Goal: Feedback & Contribution: Leave review/rating

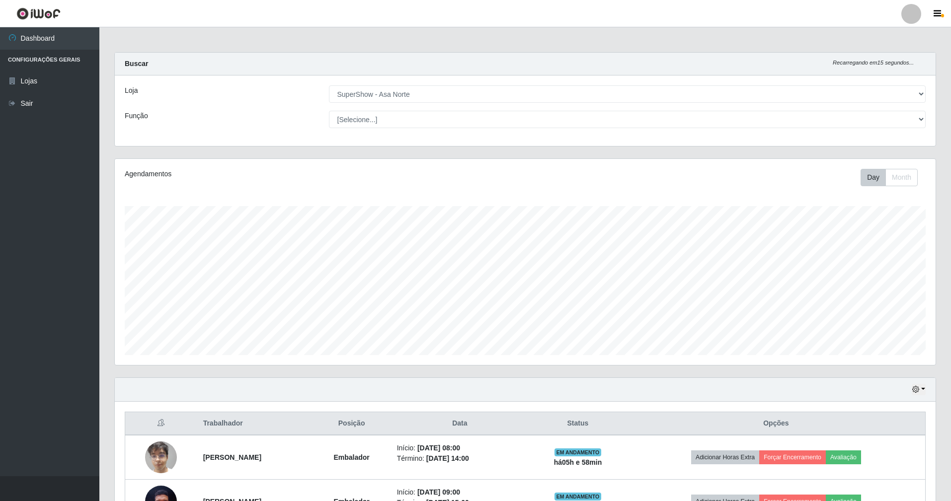
select select "71"
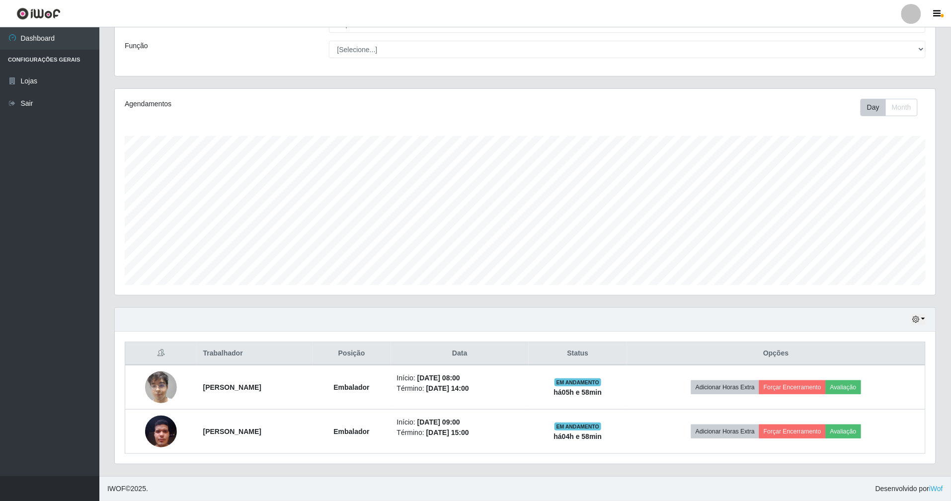
scroll to position [207, 821]
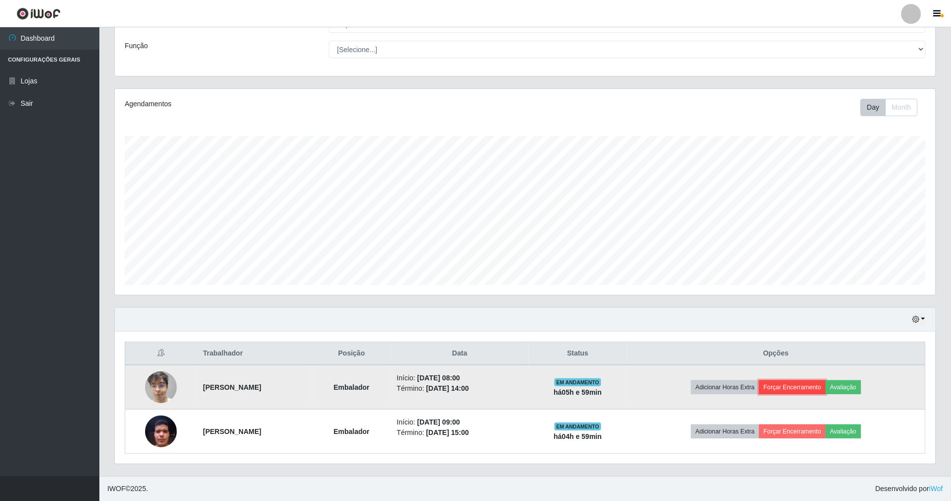
click at [812, 388] on button "Forçar Encerramento" at bounding box center [792, 388] width 67 height 14
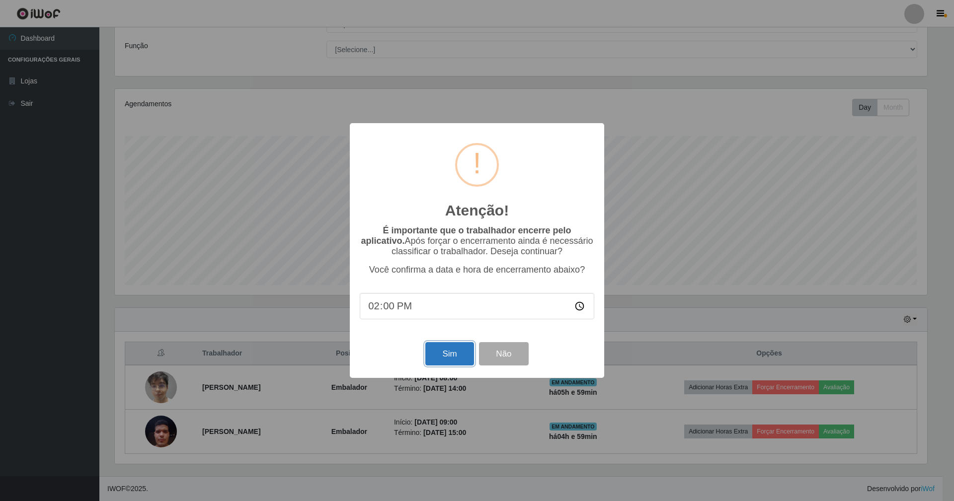
click at [453, 355] on button "Sim" at bounding box center [449, 353] width 48 height 23
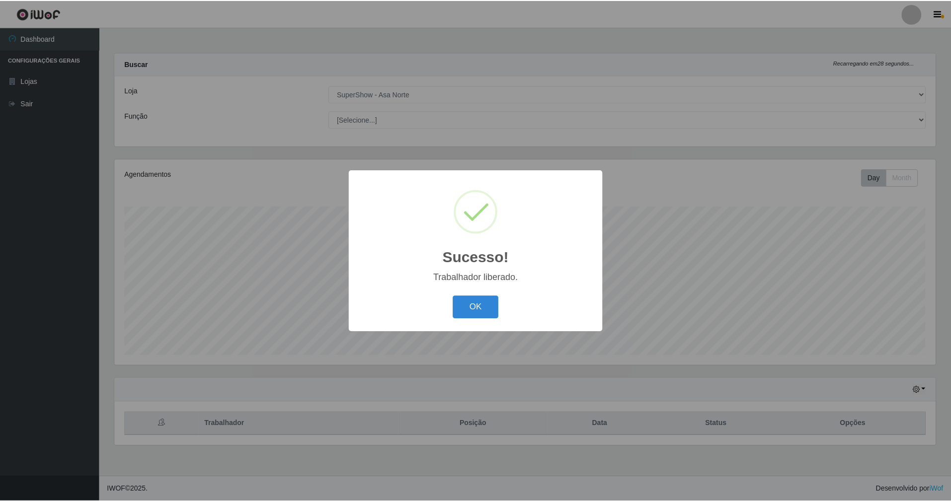
scroll to position [207, 824]
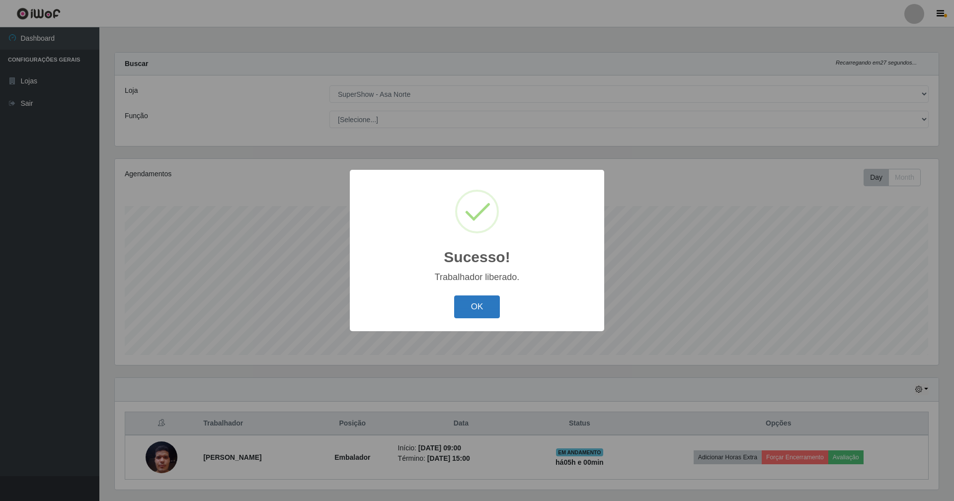
click at [475, 307] on button "OK" at bounding box center [477, 307] width 46 height 23
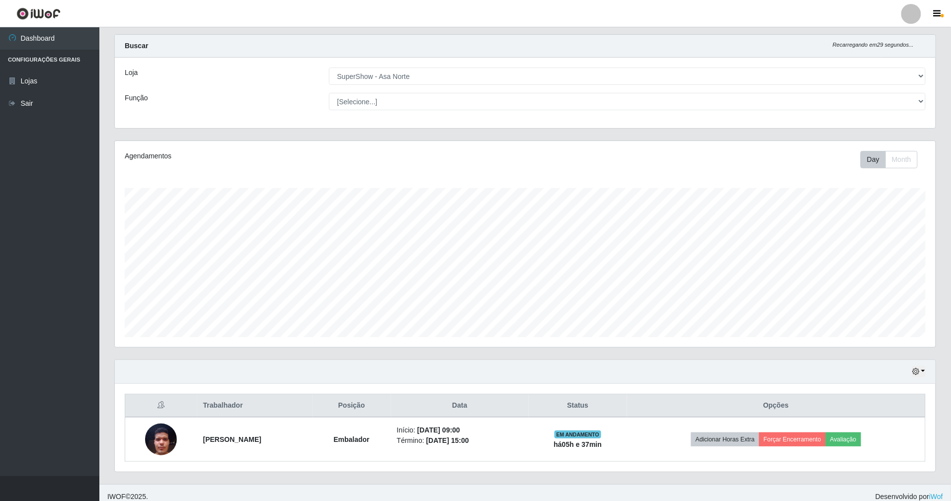
scroll to position [28, 0]
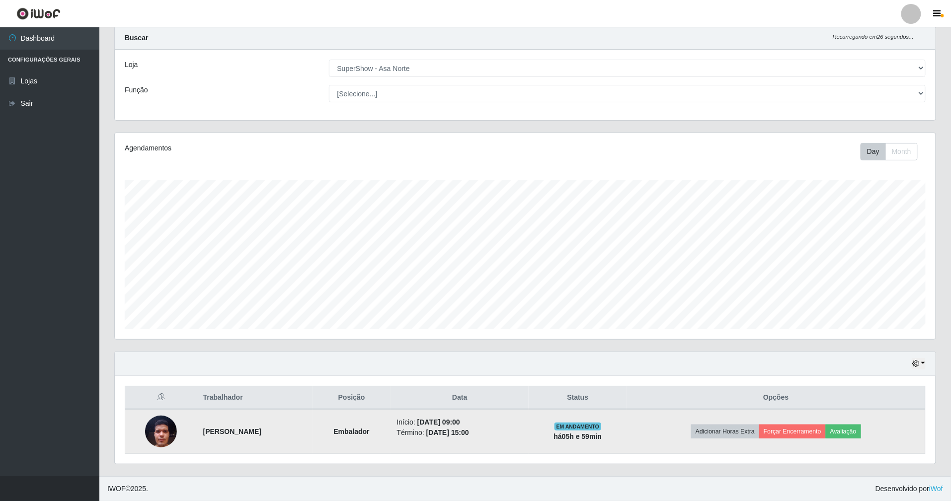
drag, startPoint x: 435, startPoint y: 420, endPoint x: 570, endPoint y: 420, distance: 134.2
click at [529, 420] on td "Início: [DATE] 09:00 Término: [DATE] 15:00" at bounding box center [460, 432] width 138 height 45
drag, startPoint x: 536, startPoint y: 432, endPoint x: 427, endPoint y: 416, distance: 109.5
click at [427, 416] on tr "[PERSON_NAME] Início: [DATE] 09:00 Término: [DATE] 15:00 EM ANDAMENTO há 05 h e…" at bounding box center [525, 432] width 801 height 45
click at [391, 426] on td "Embalador" at bounding box center [352, 432] width 79 height 45
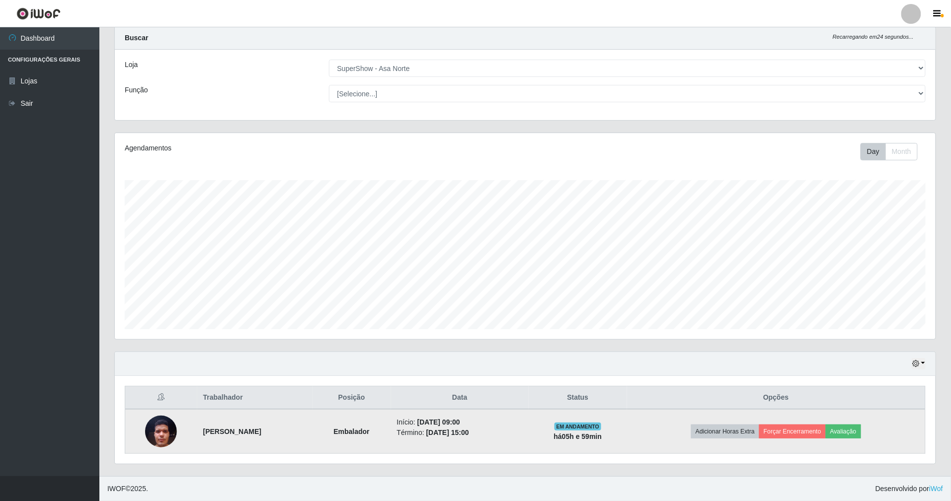
click at [440, 422] on li "Início: [DATE] 09:00" at bounding box center [460, 422] width 126 height 10
drag, startPoint x: 437, startPoint y: 424, endPoint x: 600, endPoint y: 449, distance: 165.0
click at [600, 449] on tr "[PERSON_NAME] Início: [DATE] 09:00 Término: [DATE] 15:00 EM ANDAMENTO há 05 h e…" at bounding box center [525, 432] width 801 height 45
click at [523, 436] on li "Término: [DATE] 15:00" at bounding box center [460, 433] width 126 height 10
drag, startPoint x: 436, startPoint y: 422, endPoint x: 557, endPoint y: 428, distance: 120.9
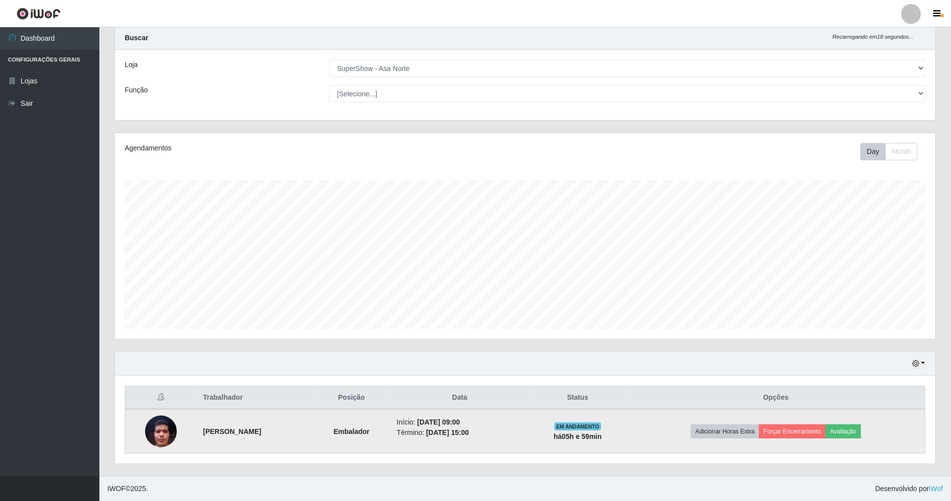
click at [529, 426] on td "Início: [DATE] 09:00 Término: [DATE] 15:00" at bounding box center [460, 432] width 138 height 45
click at [523, 430] on li "Término: [DATE] 15:00" at bounding box center [460, 433] width 126 height 10
drag, startPoint x: 424, startPoint y: 422, endPoint x: 526, endPoint y: 434, distance: 102.6
click at [526, 434] on tr "[PERSON_NAME] Início: [DATE] 09:00 Término: [DATE] 15:00 EM ANDAMENTO há 05 h e…" at bounding box center [525, 432] width 801 height 45
click at [434, 424] on td "Início: [DATE] 09:00 Término: [DATE] 15:00" at bounding box center [460, 432] width 138 height 45
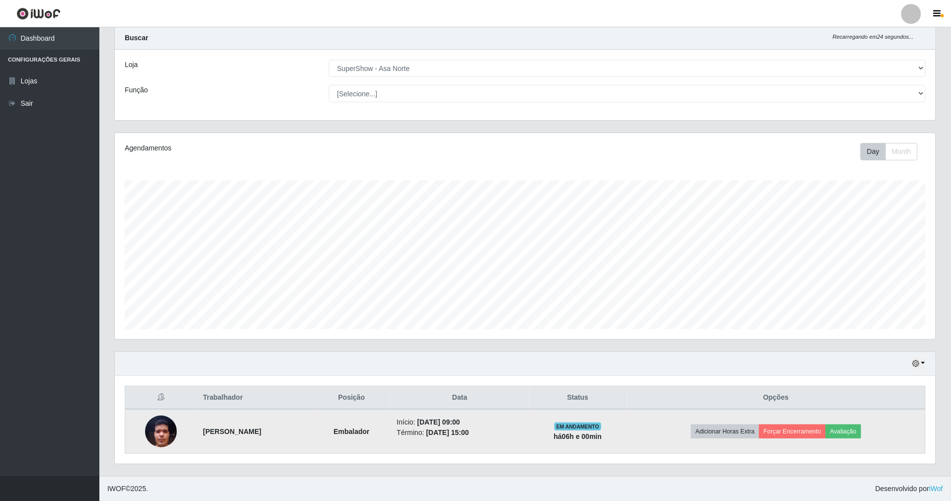
drag, startPoint x: 432, startPoint y: 422, endPoint x: 525, endPoint y: 441, distance: 94.8
click at [525, 441] on tr "[PERSON_NAME] Início: [DATE] 09:00 Término: [DATE] 15:00 EM ANDAMENTO há 06 h e…" at bounding box center [525, 432] width 801 height 45
click at [529, 438] on td "Início: [DATE] 09:00 Término: [DATE] 15:00" at bounding box center [460, 432] width 138 height 45
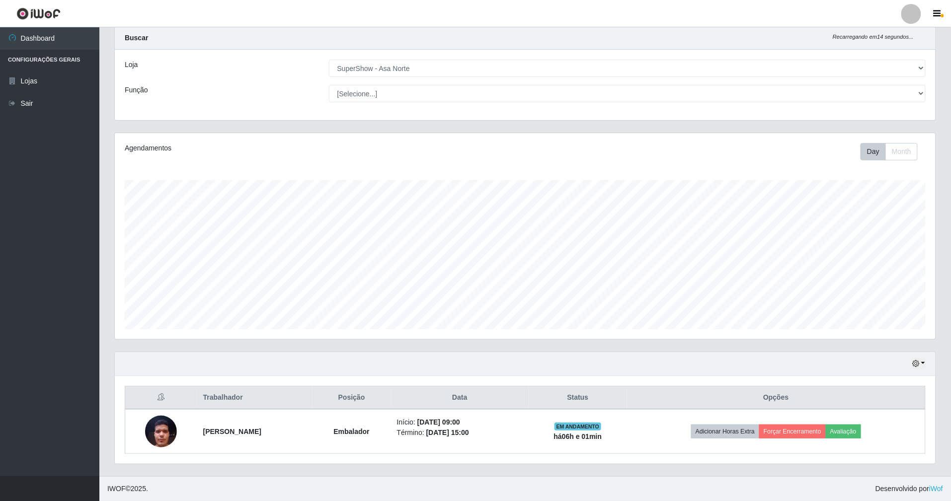
click at [349, 474] on div "Hoje 1 dia 3 dias 1 Semana Não encerrados Trabalhador Posição Data Status Opçõe…" at bounding box center [525, 414] width 837 height 125
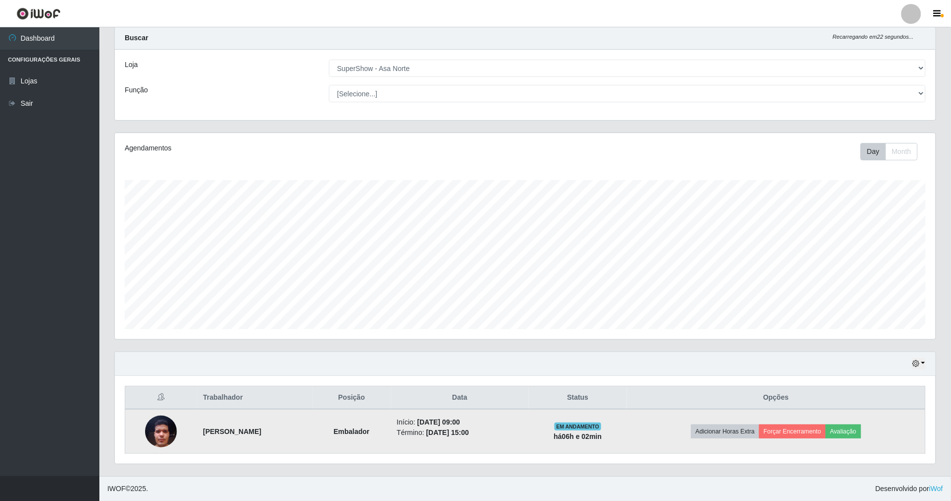
click at [682, 422] on td "Adicionar Horas Extra Forçar Encerramento Avaliação" at bounding box center [776, 432] width 299 height 45
drag, startPoint x: 463, startPoint y: 424, endPoint x: 552, endPoint y: 428, distance: 88.6
click at [523, 428] on ul "Início: [DATE] 09:00 Término: [DATE] 15:00" at bounding box center [460, 427] width 126 height 21
click at [469, 433] on time "[DATE] 15:00" at bounding box center [447, 433] width 43 height 8
drag, startPoint x: 499, startPoint y: 426, endPoint x: 547, endPoint y: 433, distance: 48.2
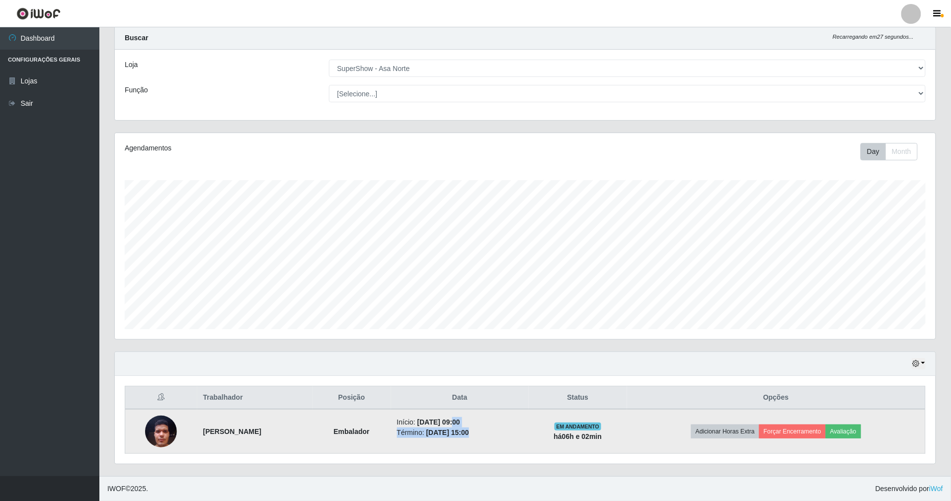
click at [523, 433] on ul "Início: [DATE] 09:00 Término: [DATE] 15:00" at bounding box center [460, 427] width 126 height 21
click at [237, 433] on strong "[PERSON_NAME]" at bounding box center [232, 432] width 58 height 8
drag, startPoint x: 253, startPoint y: 423, endPoint x: 277, endPoint y: 420, distance: 24.0
click at [277, 420] on td "[PERSON_NAME]" at bounding box center [254, 432] width 115 height 45
click at [261, 428] on strong "[PERSON_NAME]" at bounding box center [232, 432] width 58 height 8
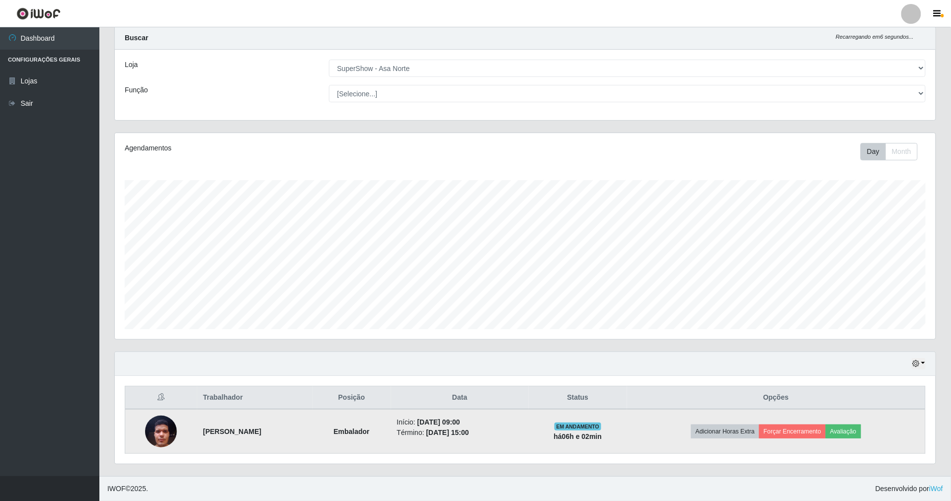
drag, startPoint x: 223, startPoint y: 422, endPoint x: 315, endPoint y: 426, distance: 92.5
click at [313, 426] on td "[PERSON_NAME]" at bounding box center [254, 432] width 115 height 45
click at [300, 441] on td "[PERSON_NAME]" at bounding box center [254, 432] width 115 height 45
click at [857, 436] on button "Avaliação" at bounding box center [843, 432] width 35 height 14
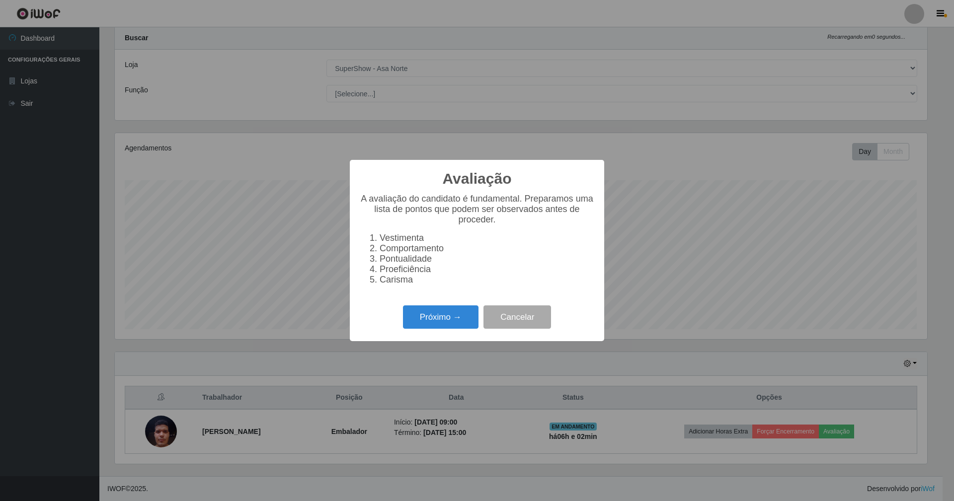
scroll to position [207, 812]
click at [460, 312] on button "Próximo →" at bounding box center [441, 317] width 76 height 23
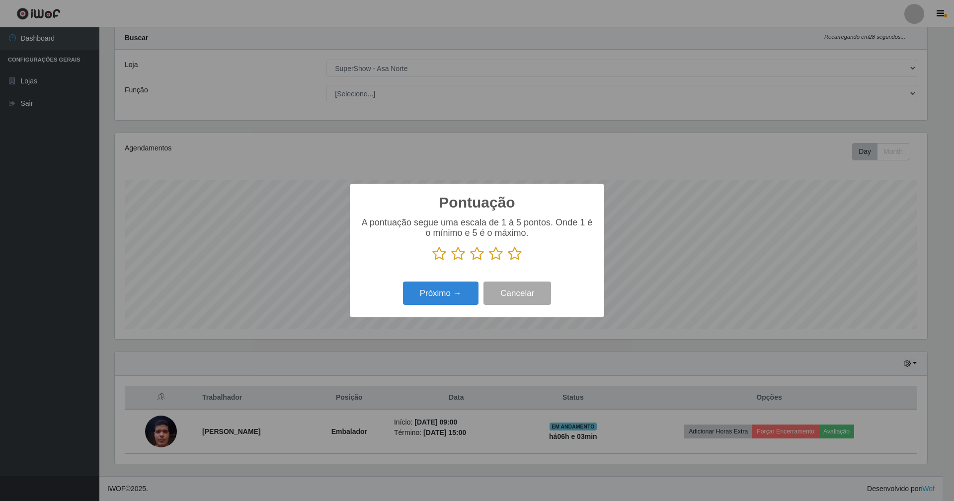
click at [517, 253] on icon at bounding box center [515, 254] width 14 height 15
click at [508, 261] on input "radio" at bounding box center [508, 261] width 0 height 0
click at [432, 295] on button "Próximo →" at bounding box center [441, 293] width 76 height 23
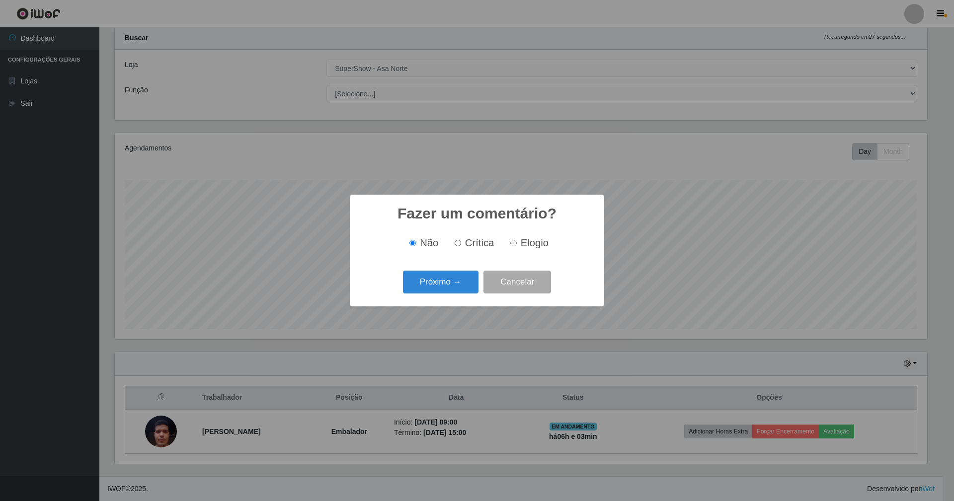
click at [515, 249] on label "Elogio" at bounding box center [527, 243] width 42 height 11
click at [515, 247] on input "Elogio" at bounding box center [513, 243] width 6 height 6
radio input "true"
click at [453, 289] on button "Próximo →" at bounding box center [441, 282] width 76 height 23
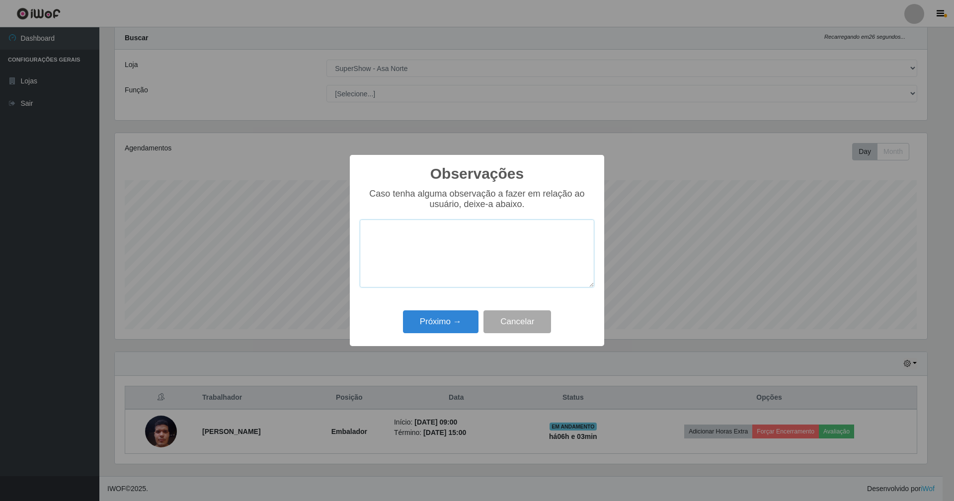
click at [498, 250] on textarea at bounding box center [477, 254] width 235 height 68
type textarea "m"
click at [450, 329] on button "Próximo →" at bounding box center [441, 322] width 76 height 23
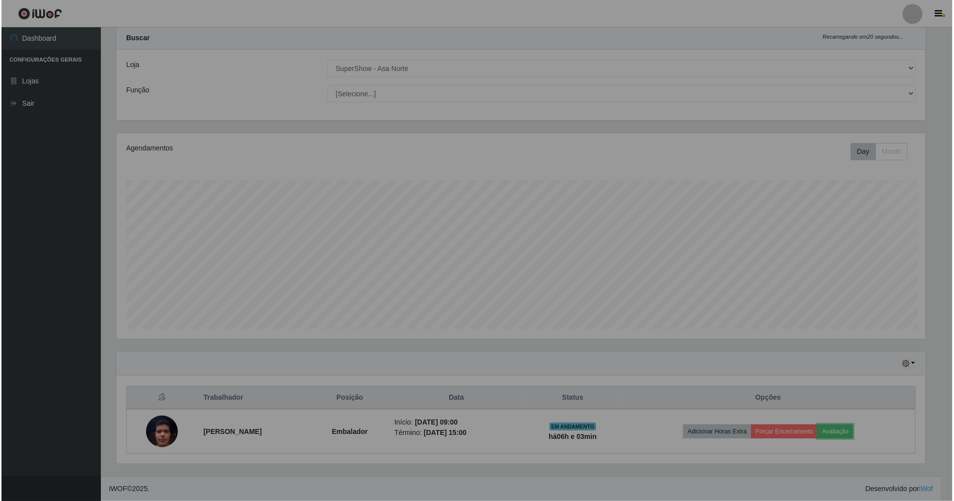
scroll to position [207, 821]
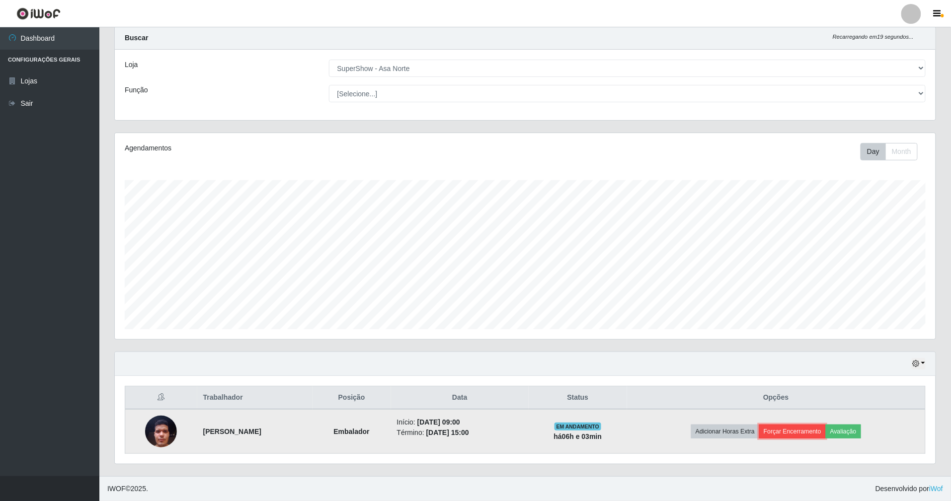
click at [799, 431] on button "Forçar Encerramento" at bounding box center [792, 432] width 67 height 14
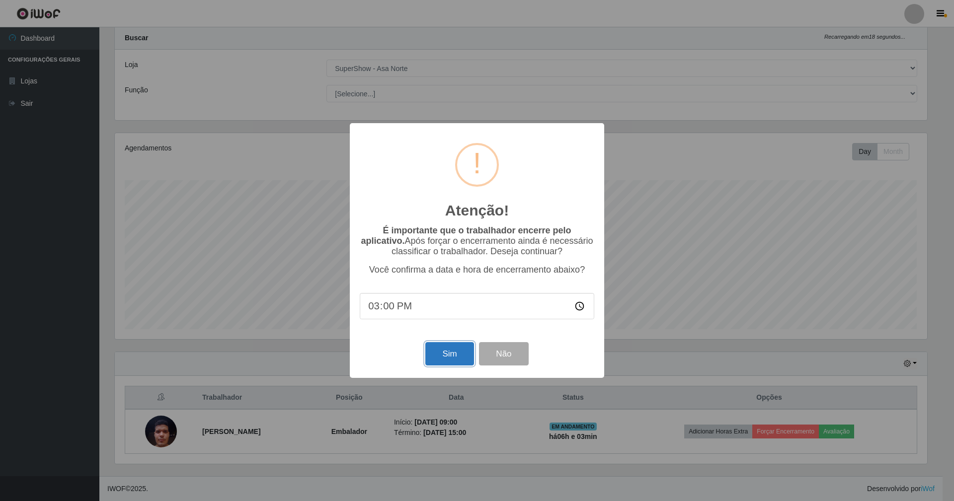
click at [452, 356] on button "Sim" at bounding box center [449, 353] width 48 height 23
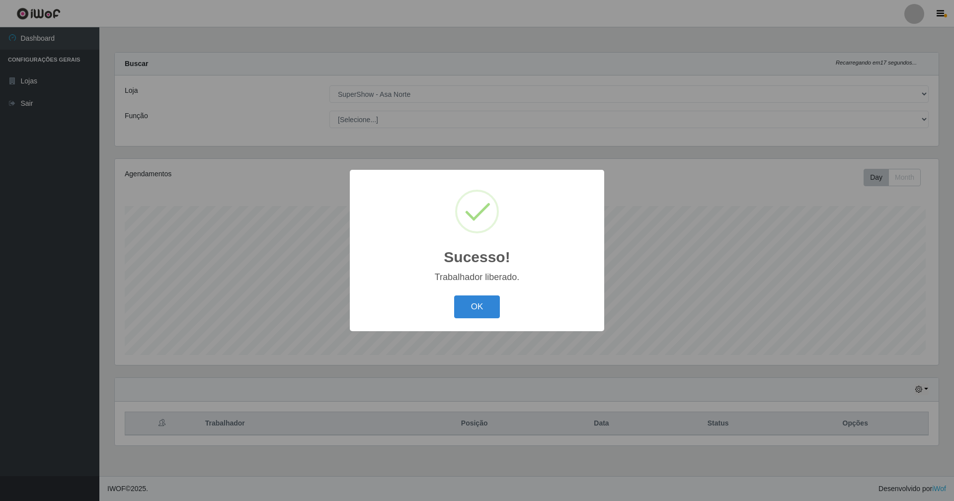
scroll to position [207, 824]
click at [471, 303] on button "OK" at bounding box center [477, 307] width 46 height 23
